Goal: Task Accomplishment & Management: Manage account settings

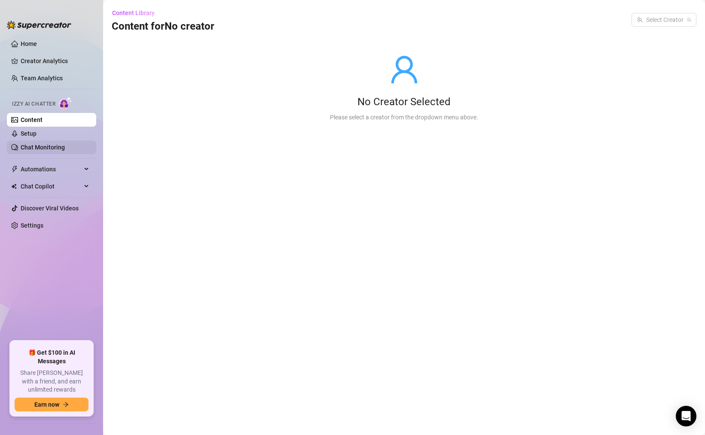
click at [65, 150] on link "Chat Monitoring" at bounding box center [43, 147] width 44 height 7
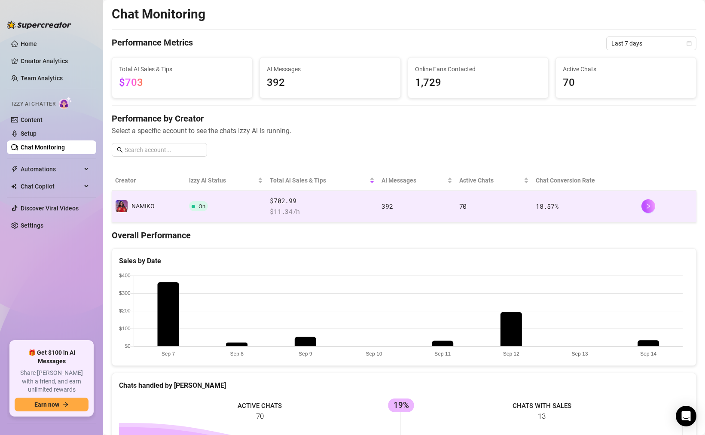
click at [233, 215] on td "On" at bounding box center [226, 207] width 81 height 32
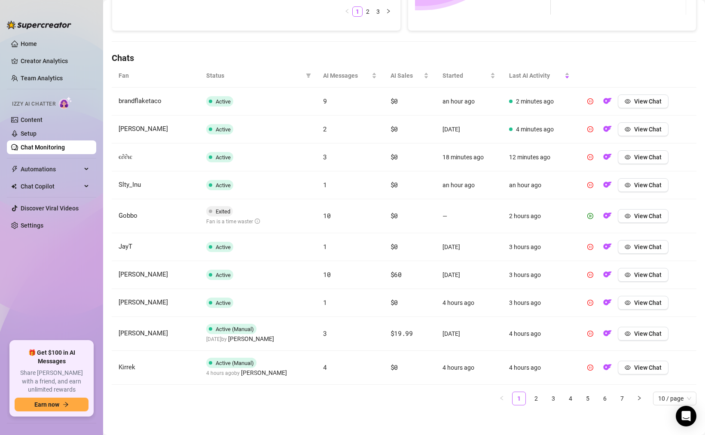
scroll to position [259, 0]
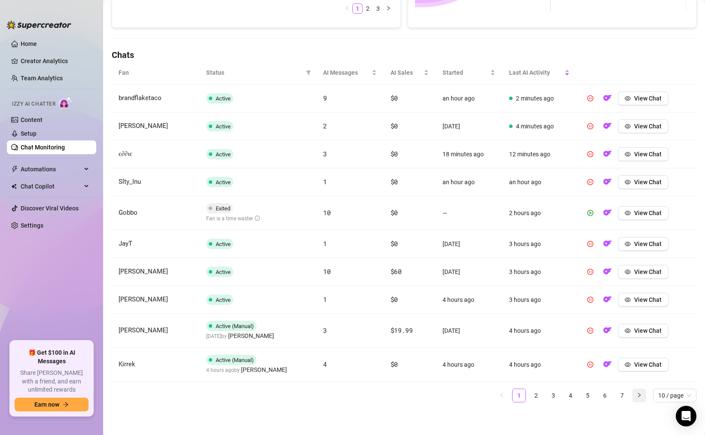
click at [636, 399] on button "button" at bounding box center [639, 396] width 14 height 14
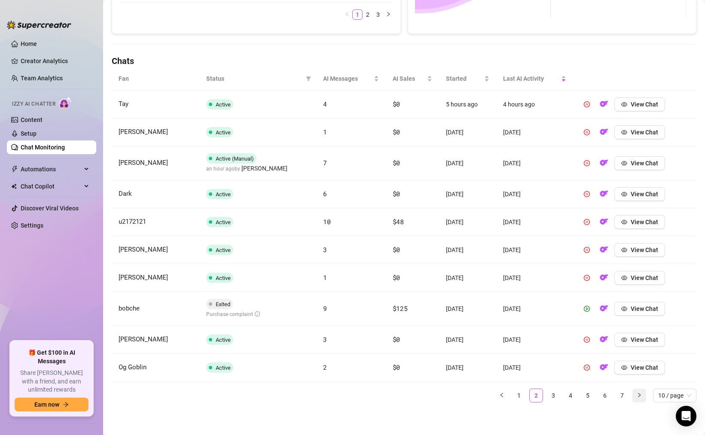
scroll to position [253, 0]
click at [635, 398] on button "button" at bounding box center [639, 396] width 14 height 14
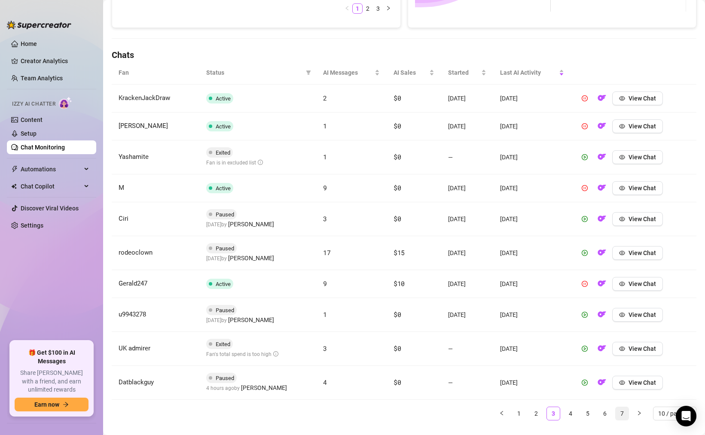
click at [619, 414] on link "7" at bounding box center [621, 413] width 13 height 13
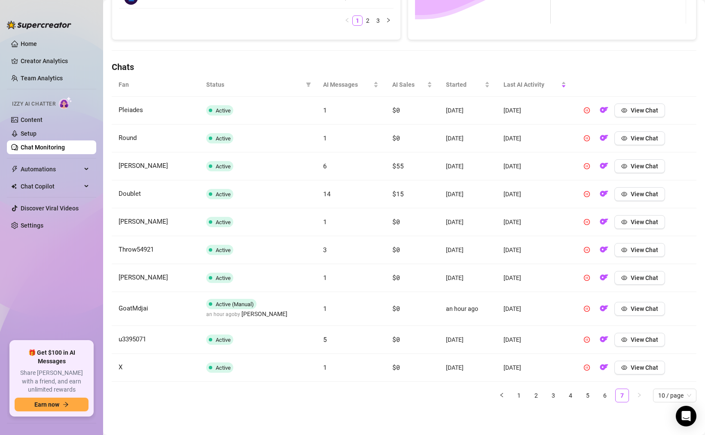
scroll to position [247, 0]
click at [602, 398] on link "6" at bounding box center [604, 395] width 13 height 13
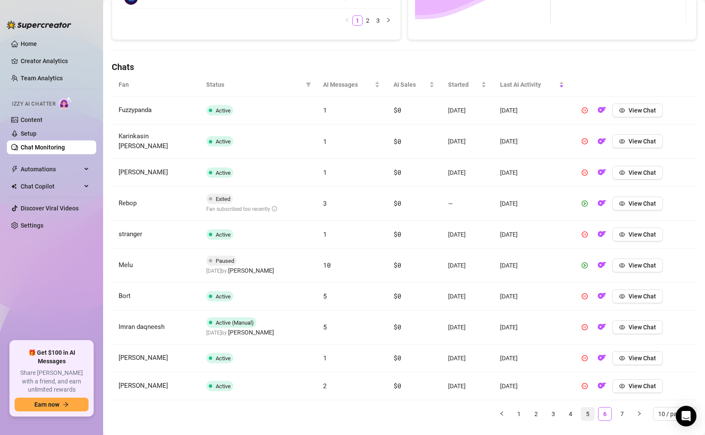
click at [581, 408] on link "5" at bounding box center [587, 414] width 13 height 13
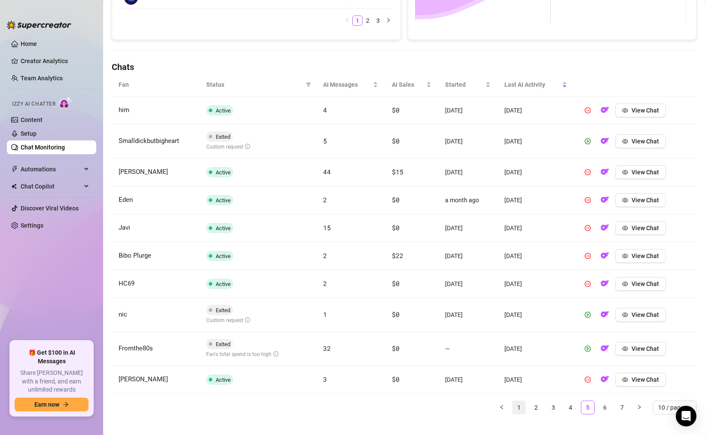
click at [512, 408] on link "1" at bounding box center [518, 407] width 13 height 13
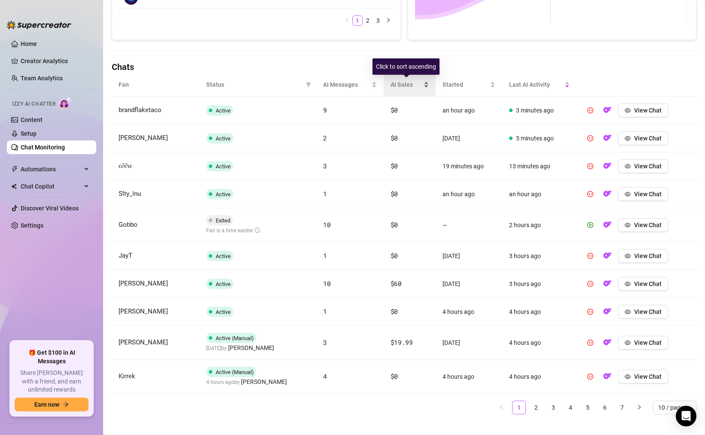
click at [411, 84] on span "AI Sales" at bounding box center [405, 84] width 31 height 9
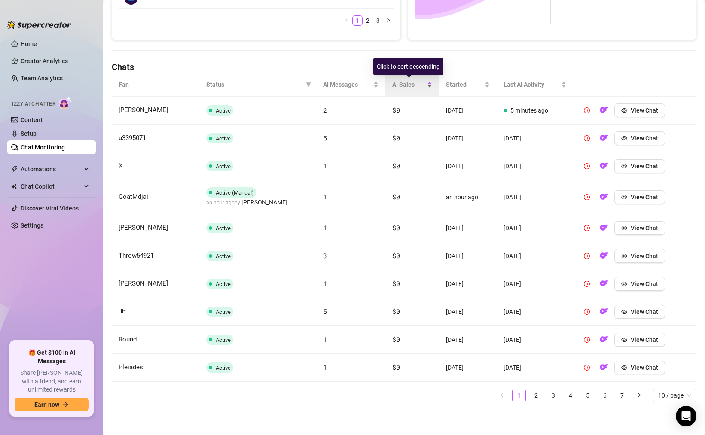
click at [411, 84] on span "AI Sales" at bounding box center [408, 84] width 33 height 9
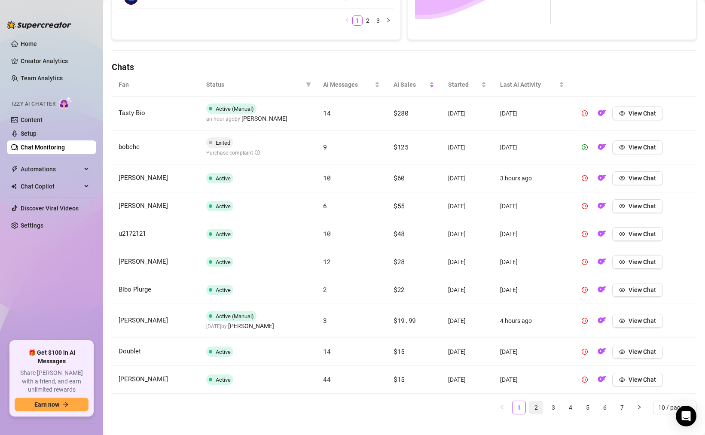
click at [530, 408] on link "2" at bounding box center [536, 407] width 13 height 13
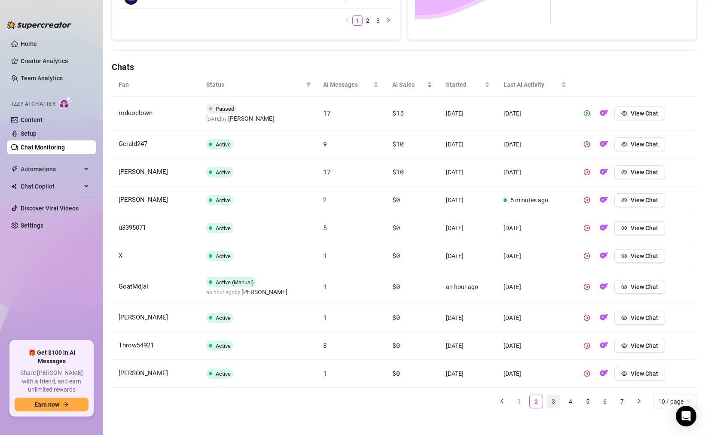
click at [547, 404] on link "3" at bounding box center [553, 401] width 13 height 13
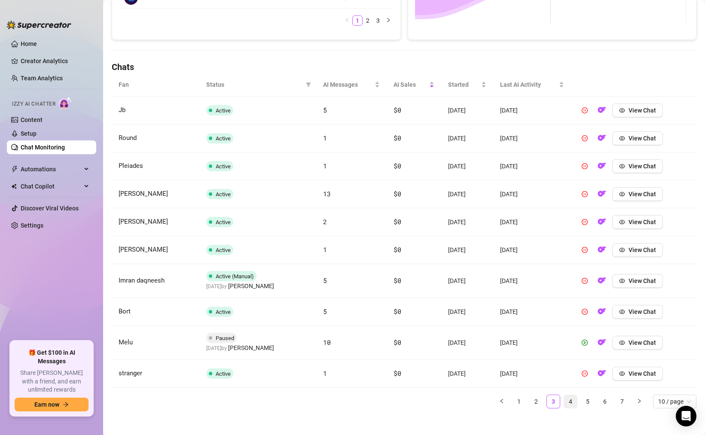
click at [569, 404] on link "4" at bounding box center [570, 401] width 13 height 13
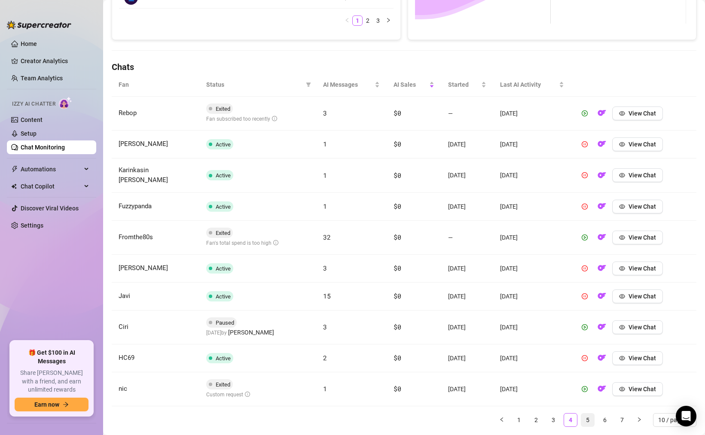
click at [581, 414] on link "5" at bounding box center [587, 420] width 13 height 13
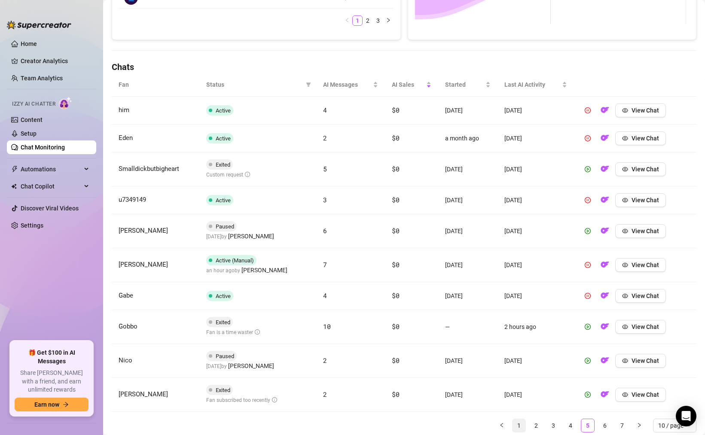
click at [512, 427] on link "1" at bounding box center [518, 425] width 13 height 13
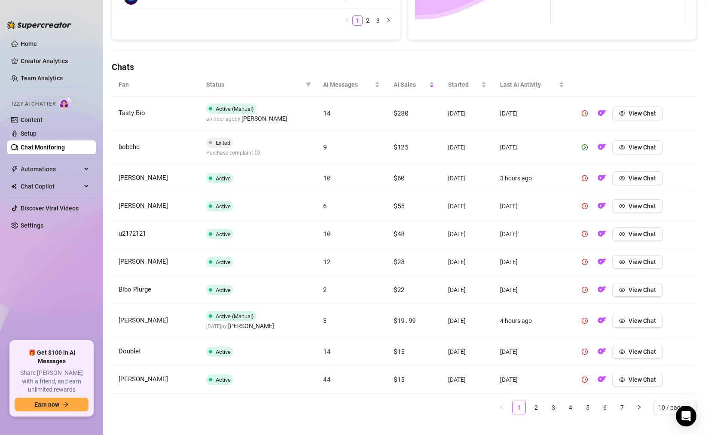
click at [220, 147] on span "Exited" at bounding box center [219, 142] width 27 height 10
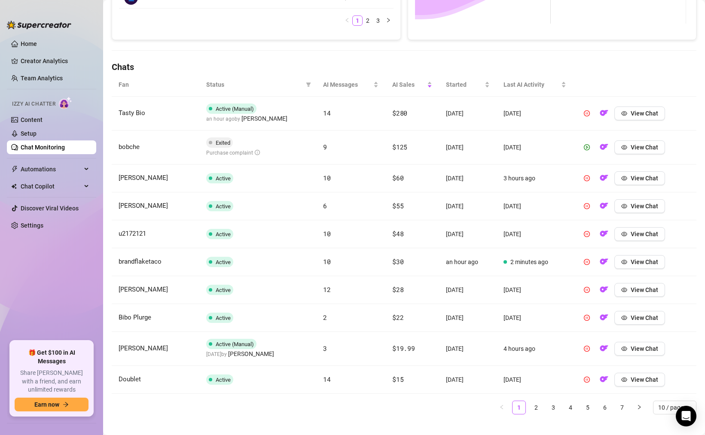
drag, startPoint x: 166, startPoint y: 258, endPoint x: 135, endPoint y: 260, distance: 31.4
click at [166, 258] on td "brandflaketaco" at bounding box center [156, 262] width 88 height 28
click at [530, 408] on link "2" at bounding box center [536, 407] width 13 height 13
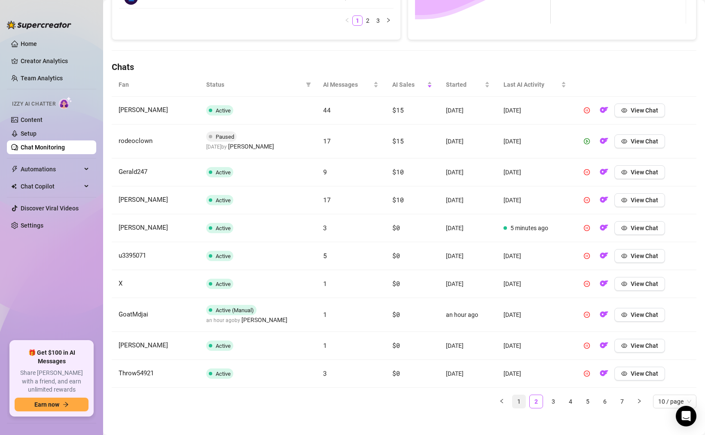
click at [512, 404] on link "1" at bounding box center [518, 401] width 13 height 13
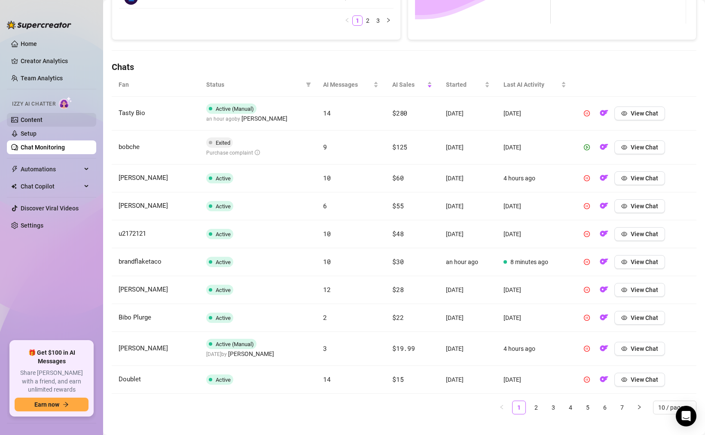
click at [43, 119] on link "Content" at bounding box center [32, 119] width 22 height 7
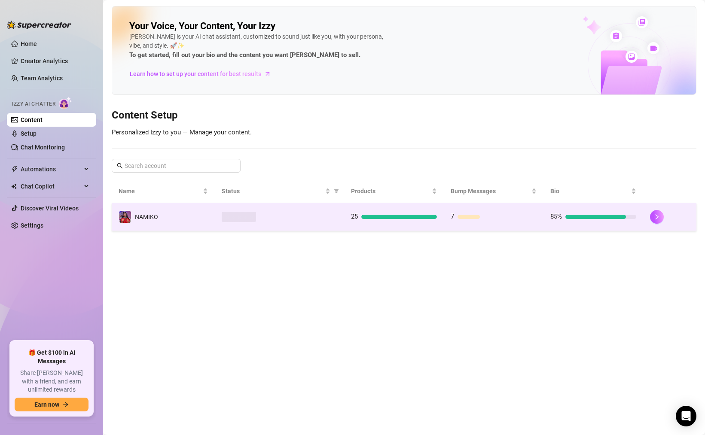
click at [402, 223] on td "25" at bounding box center [394, 217] width 100 height 28
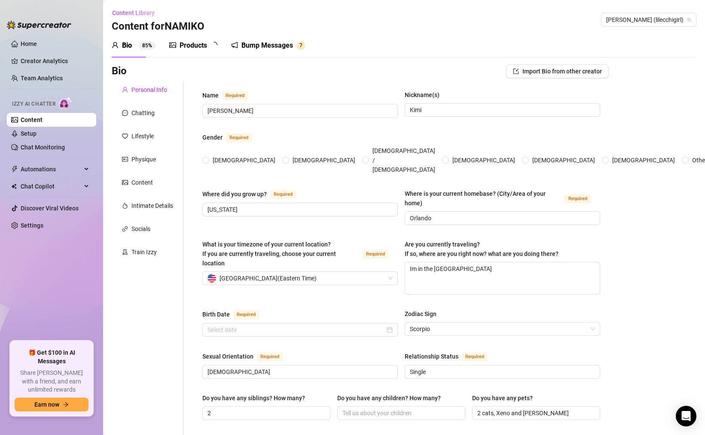
radio input "true"
type input "November 22nd, 1999"
click at [148, 179] on div "Content" at bounding box center [141, 182] width 21 height 9
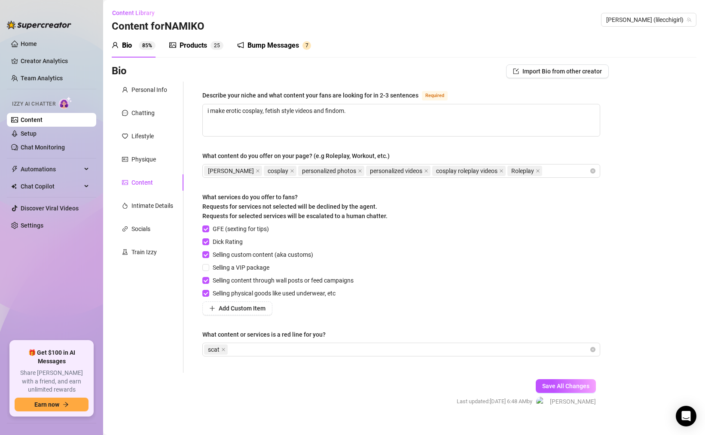
click at [194, 51] on div "Products 2 5" at bounding box center [196, 45] width 54 height 24
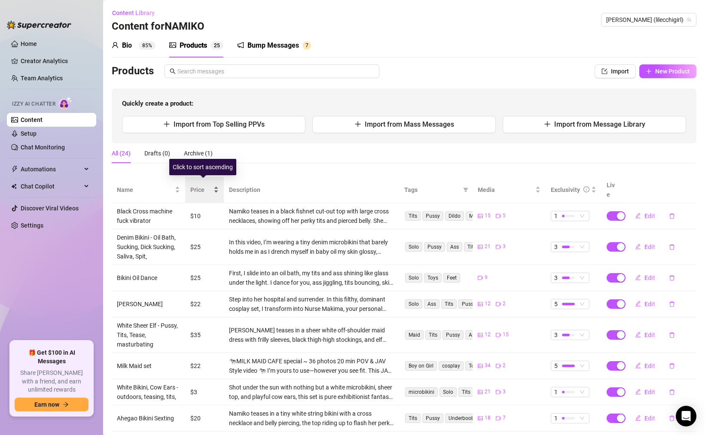
click at [207, 186] on span "Price" at bounding box center [200, 189] width 21 height 9
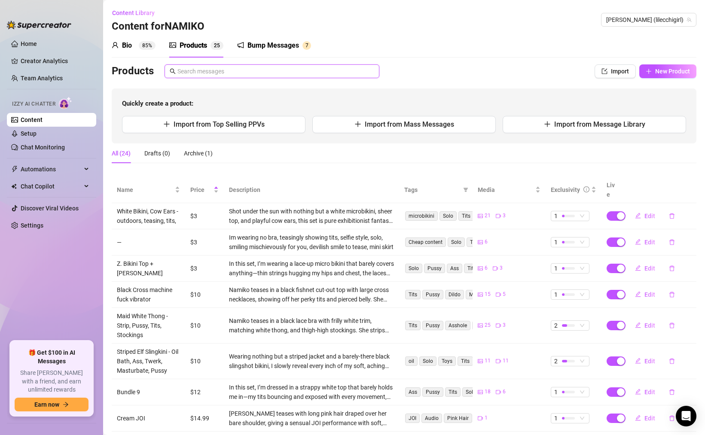
click at [235, 69] on input "text" at bounding box center [275, 71] width 197 height 9
paste input "solo video where"
type input "solo video where"
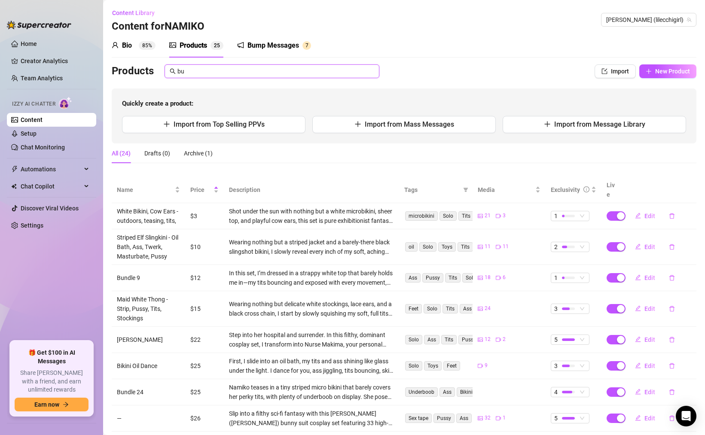
type input "b"
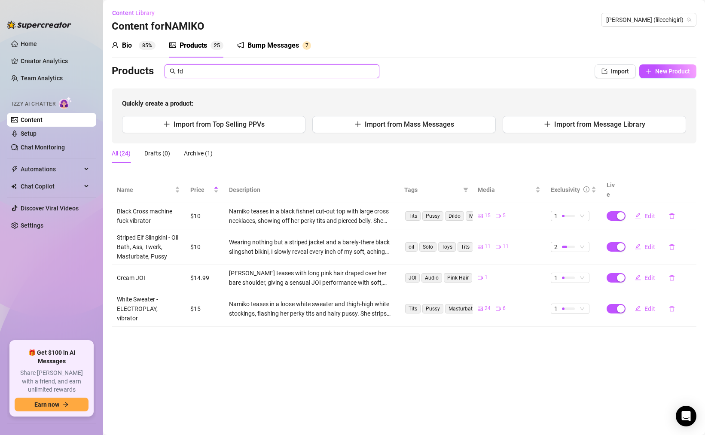
type input "f"
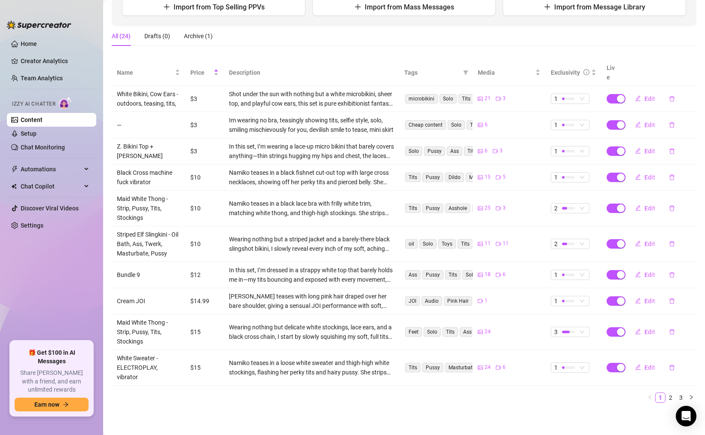
scroll to position [14, 0]
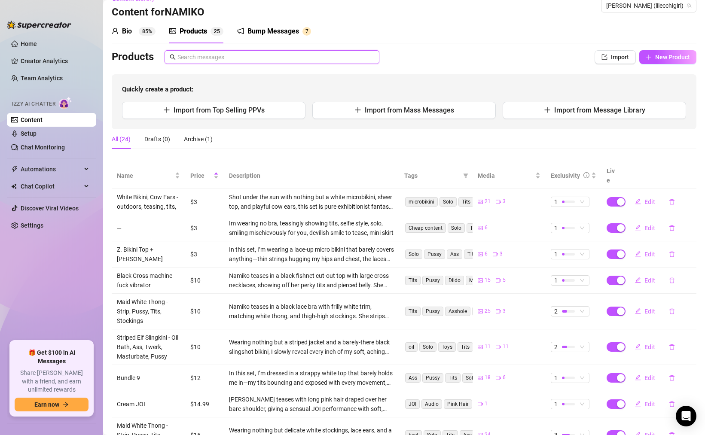
click at [240, 56] on input "text" at bounding box center [275, 56] width 197 height 9
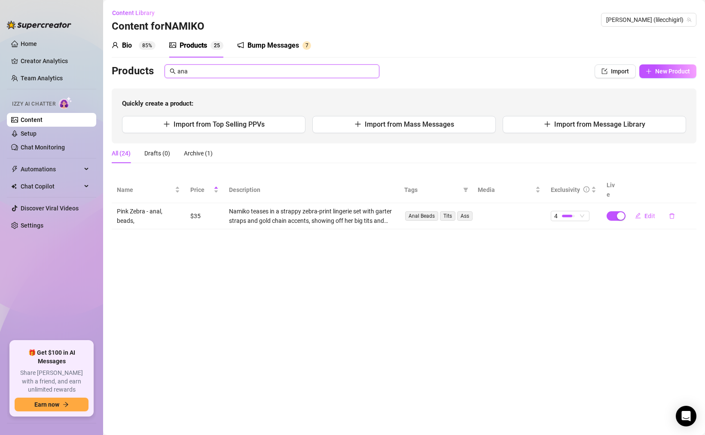
scroll to position [0, 0]
type input "anal"
click at [649, 213] on span "Edit" at bounding box center [649, 216] width 11 height 7
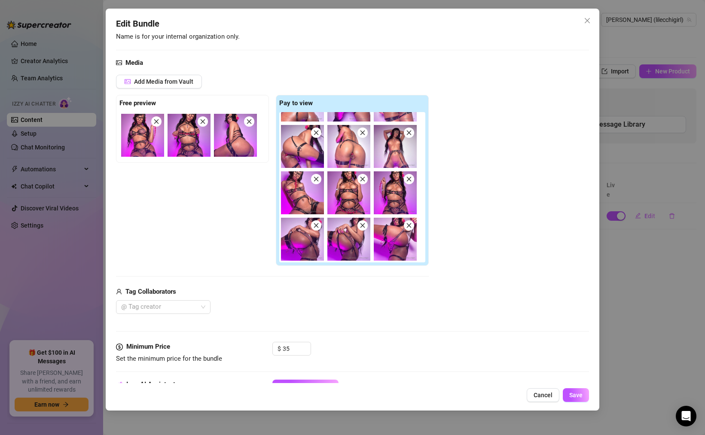
scroll to position [353, 0]
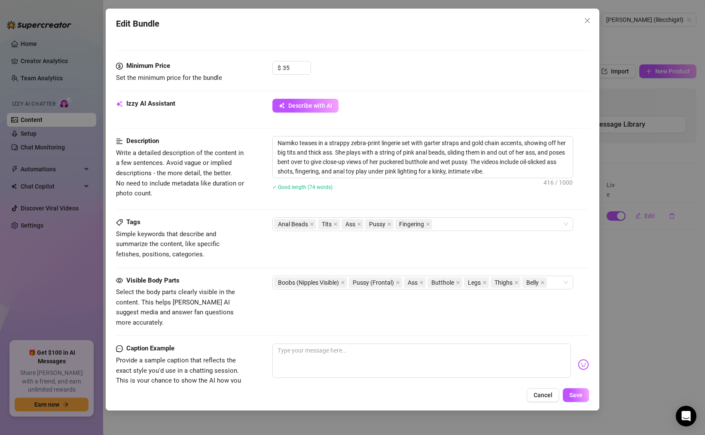
click at [631, 260] on div "Edit Bundle Account NAMIKO (@lilecchigirl) Name Name is for your internal organ…" at bounding box center [352, 217] width 705 height 435
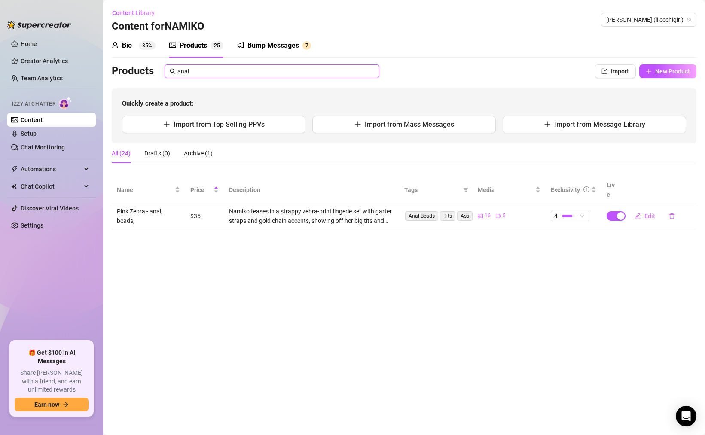
click at [248, 69] on input "anal" at bounding box center [275, 71] width 197 height 9
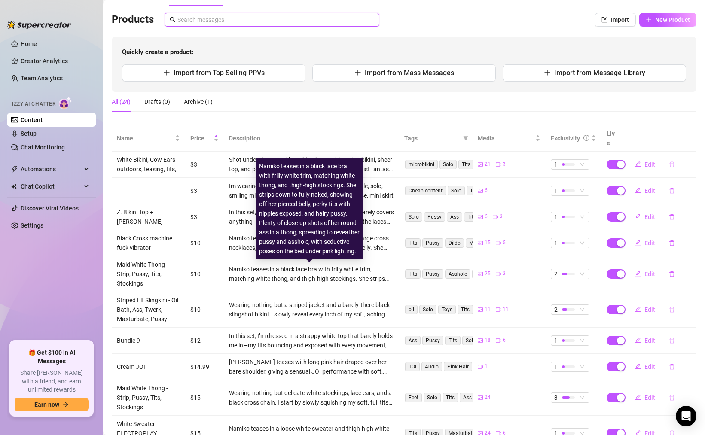
scroll to position [103, 0]
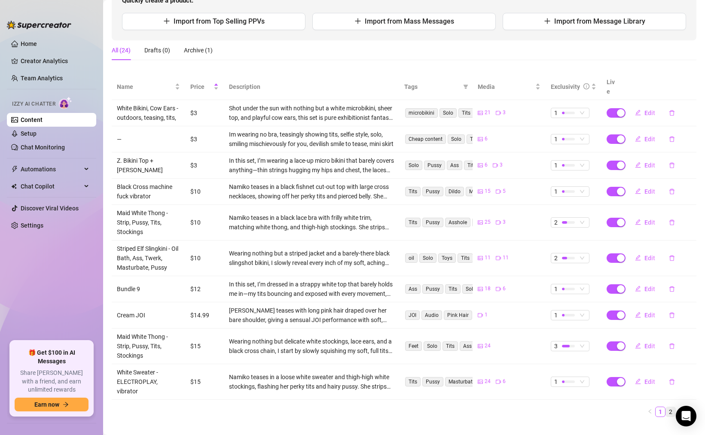
click at [666, 411] on link "2" at bounding box center [670, 411] width 9 height 9
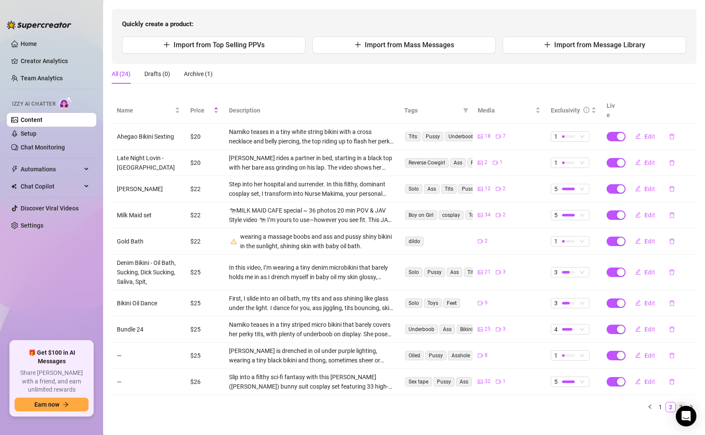
click at [676, 402] on link "3" at bounding box center [680, 406] width 9 height 9
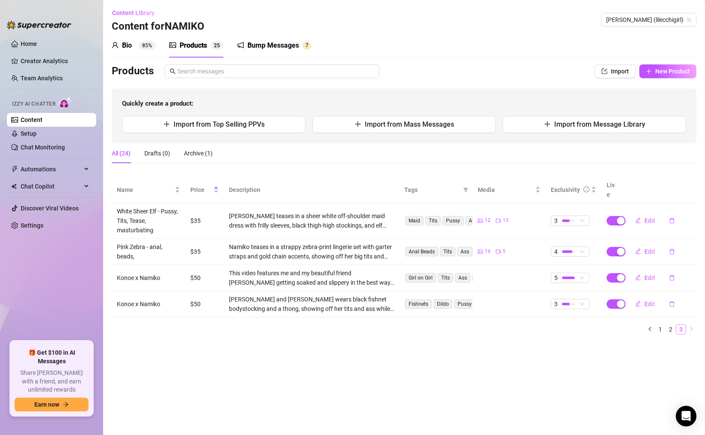
scroll to position [0, 0]
click at [662, 325] on link "1" at bounding box center [659, 329] width 9 height 9
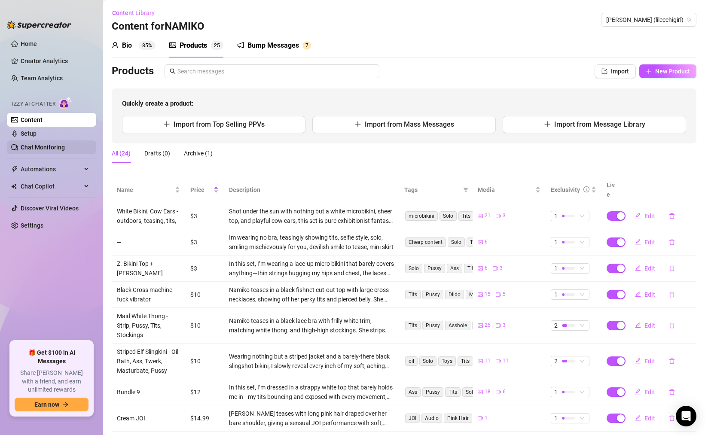
click at [65, 146] on link "Chat Monitoring" at bounding box center [43, 147] width 44 height 7
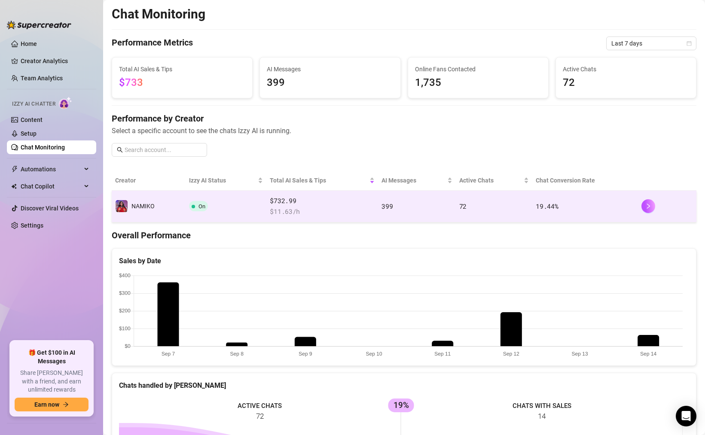
click at [344, 213] on span "$ 11.63 /h" at bounding box center [322, 212] width 105 height 10
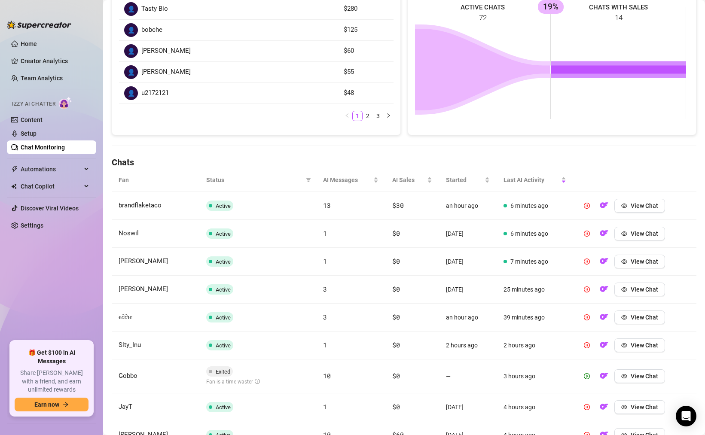
scroll to position [154, 0]
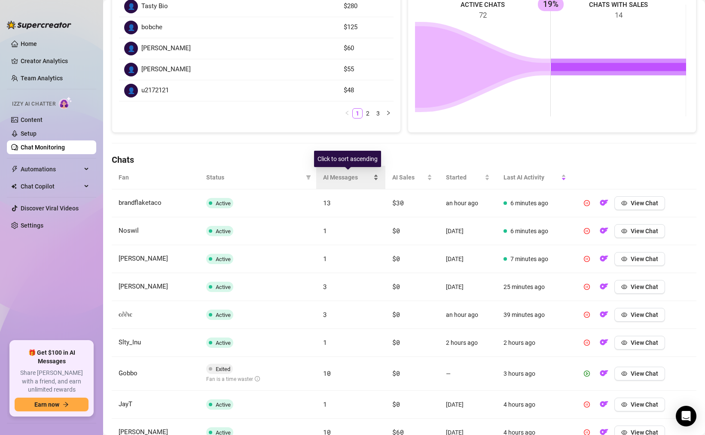
click at [368, 182] on div "AI Messages" at bounding box center [350, 177] width 55 height 9
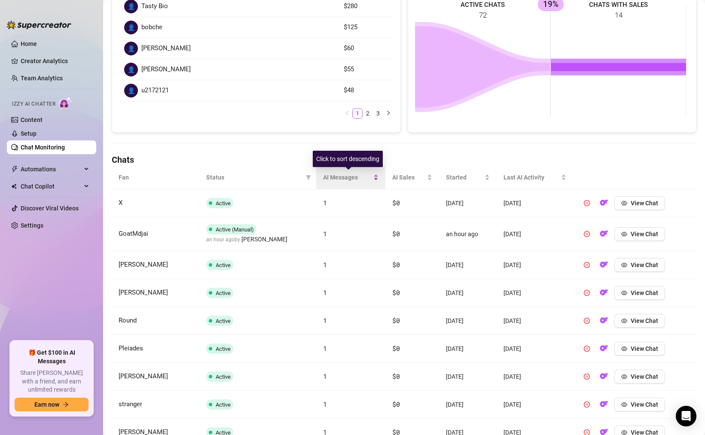
click at [367, 182] on div "AI Messages" at bounding box center [350, 177] width 55 height 9
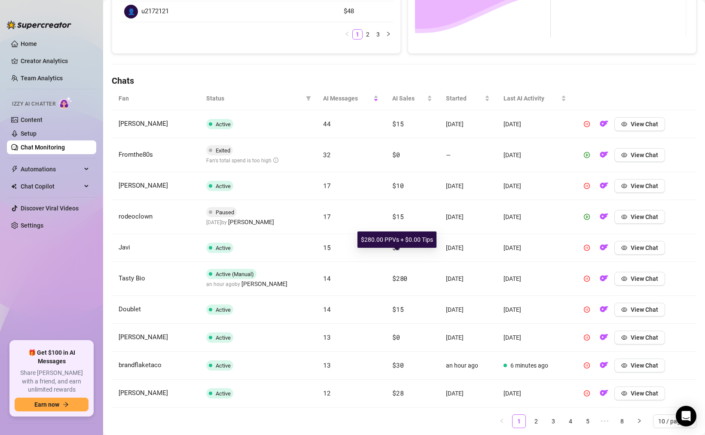
scroll to position [257, 0]
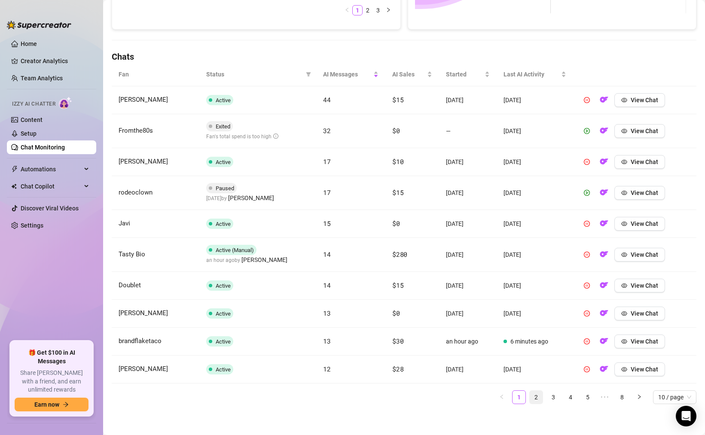
click at [532, 399] on link "2" at bounding box center [536, 397] width 13 height 13
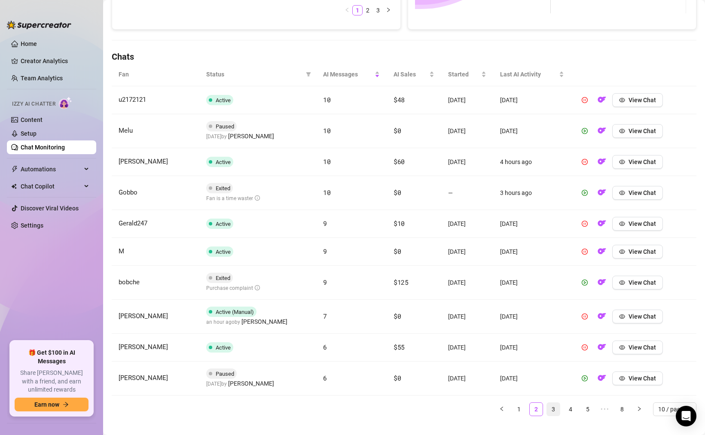
click at [550, 411] on link "3" at bounding box center [553, 409] width 13 height 13
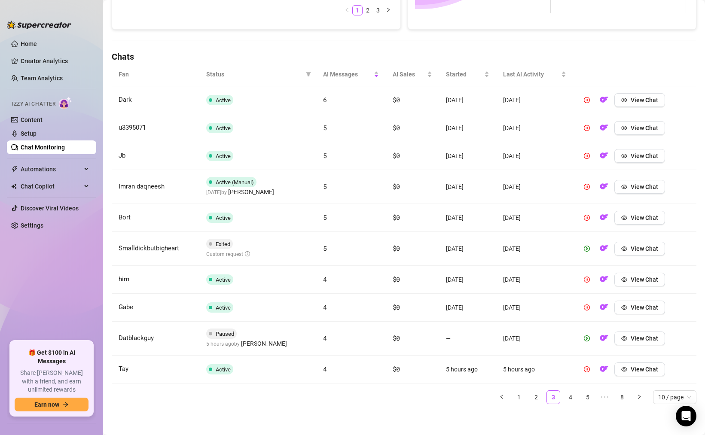
click at [8, 12] on div at bounding box center [39, 21] width 64 height 26
click at [515, 399] on link "1" at bounding box center [518, 397] width 13 height 13
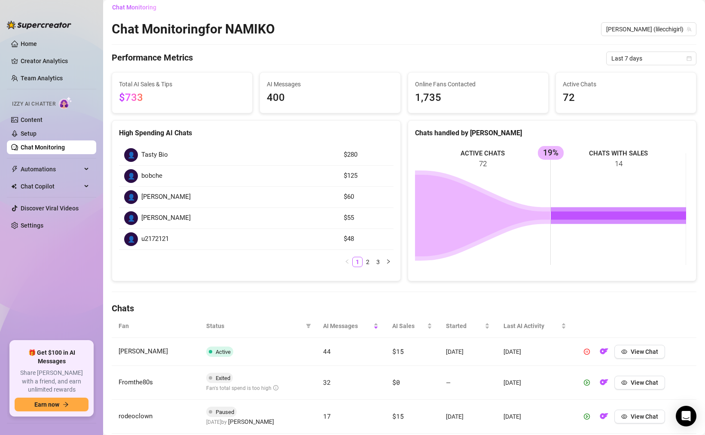
scroll to position [0, 0]
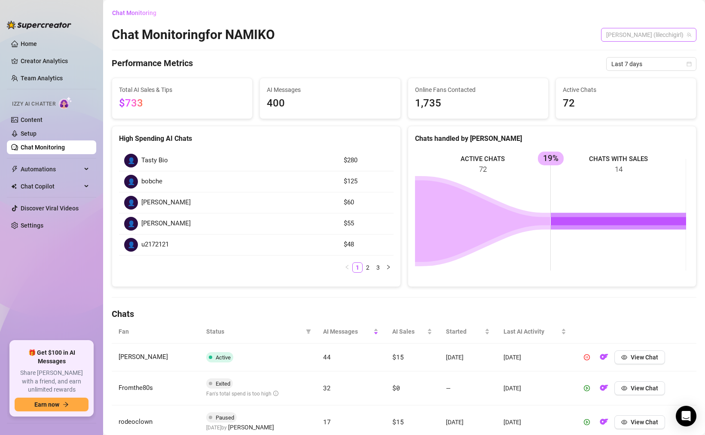
click at [643, 38] on span "NAMIKO (lilecchigirl)" at bounding box center [648, 34] width 85 height 13
click at [640, 52] on span "NAMIKO" at bounding box center [648, 52] width 23 height 9
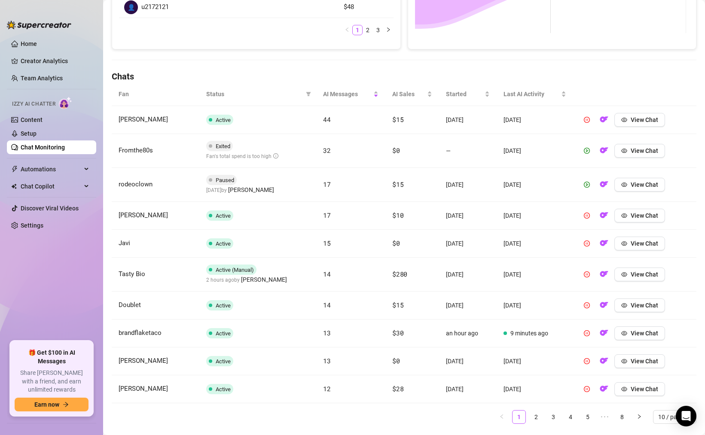
scroll to position [259, 0]
